Goal: Information Seeking & Learning: Learn about a topic

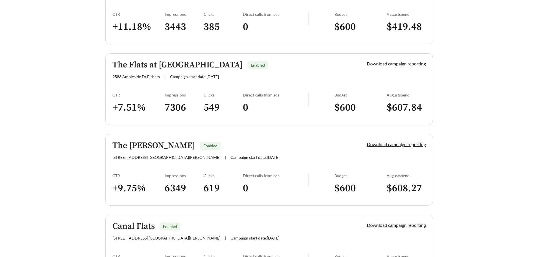
scroll to position [198, 0]
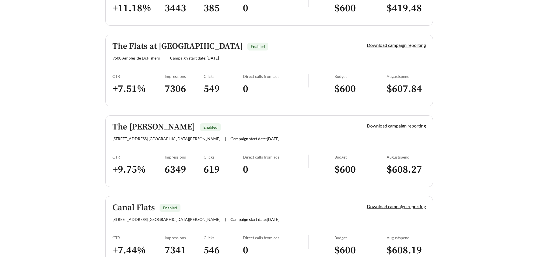
click at [331, 128] on div "The [PERSON_NAME] Enabled" at bounding box center [229, 127] width 235 height 9
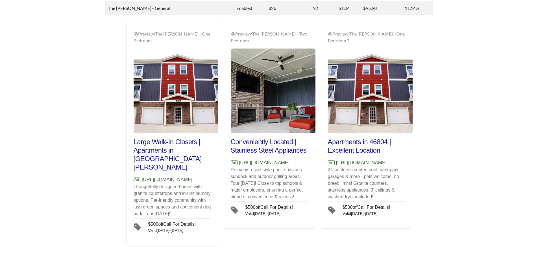
scroll to position [366, 0]
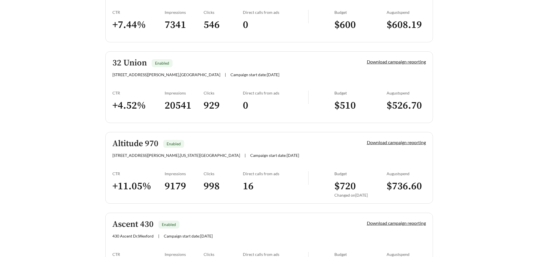
scroll to position [452, 0]
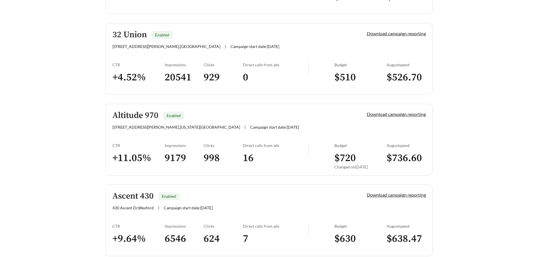
click at [280, 120] on div "Altitude 970 Enabled" at bounding box center [229, 115] width 235 height 9
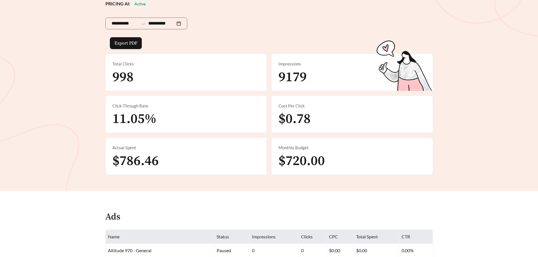
scroll to position [21, 0]
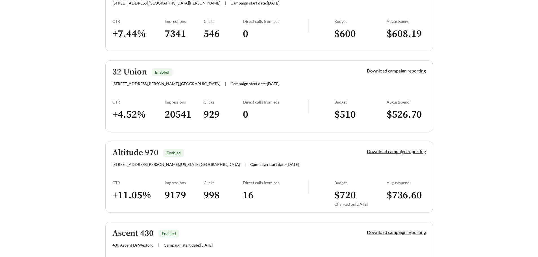
scroll to position [311, 0]
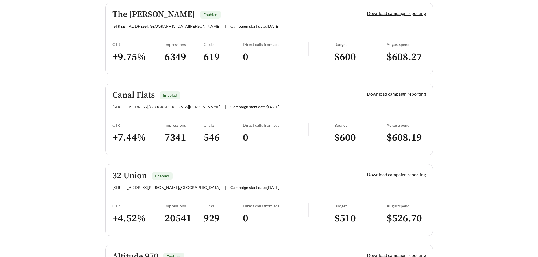
click at [246, 179] on div "32 Union Enabled" at bounding box center [229, 175] width 235 height 9
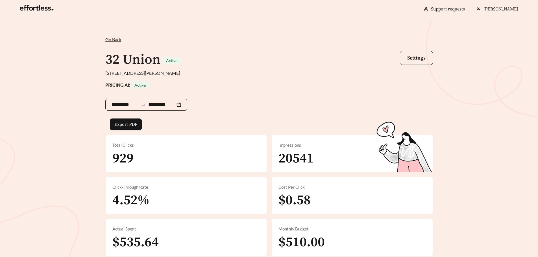
click at [187, 106] on div "**********" at bounding box center [146, 105] width 82 height 12
click at [300, 97] on div "**********" at bounding box center [268, 104] width 327 height 30
click at [459, 114] on div "**********" at bounding box center [269, 145] width 538 height 254
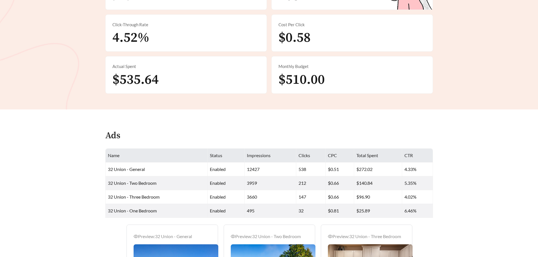
scroll to position [71, 0]
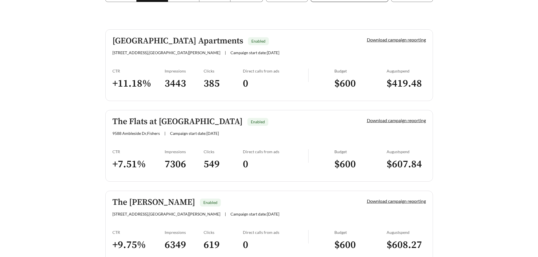
scroll to position [85, 0]
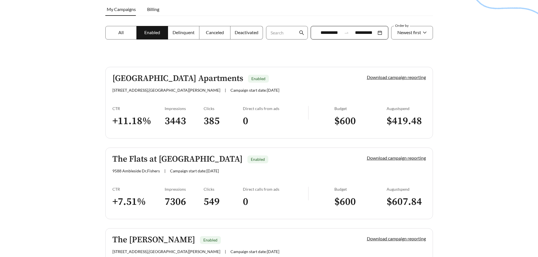
click at [288, 81] on div "[GEOGRAPHIC_DATA] Apartments Enabled" at bounding box center [229, 78] width 235 height 9
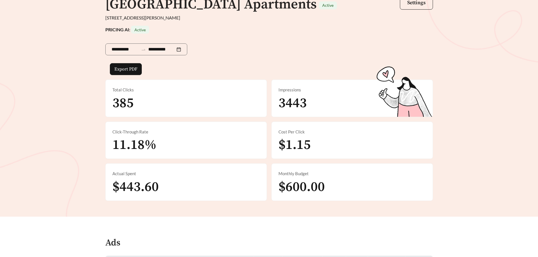
scroll to position [6, 0]
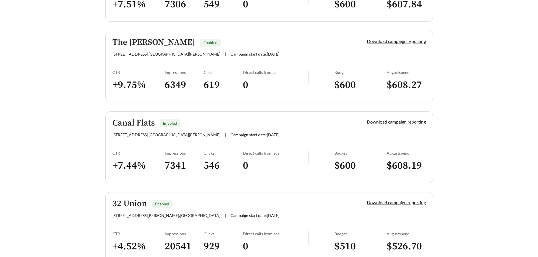
scroll to position [311, 0]
